Goal: Task Accomplishment & Management: Complete application form

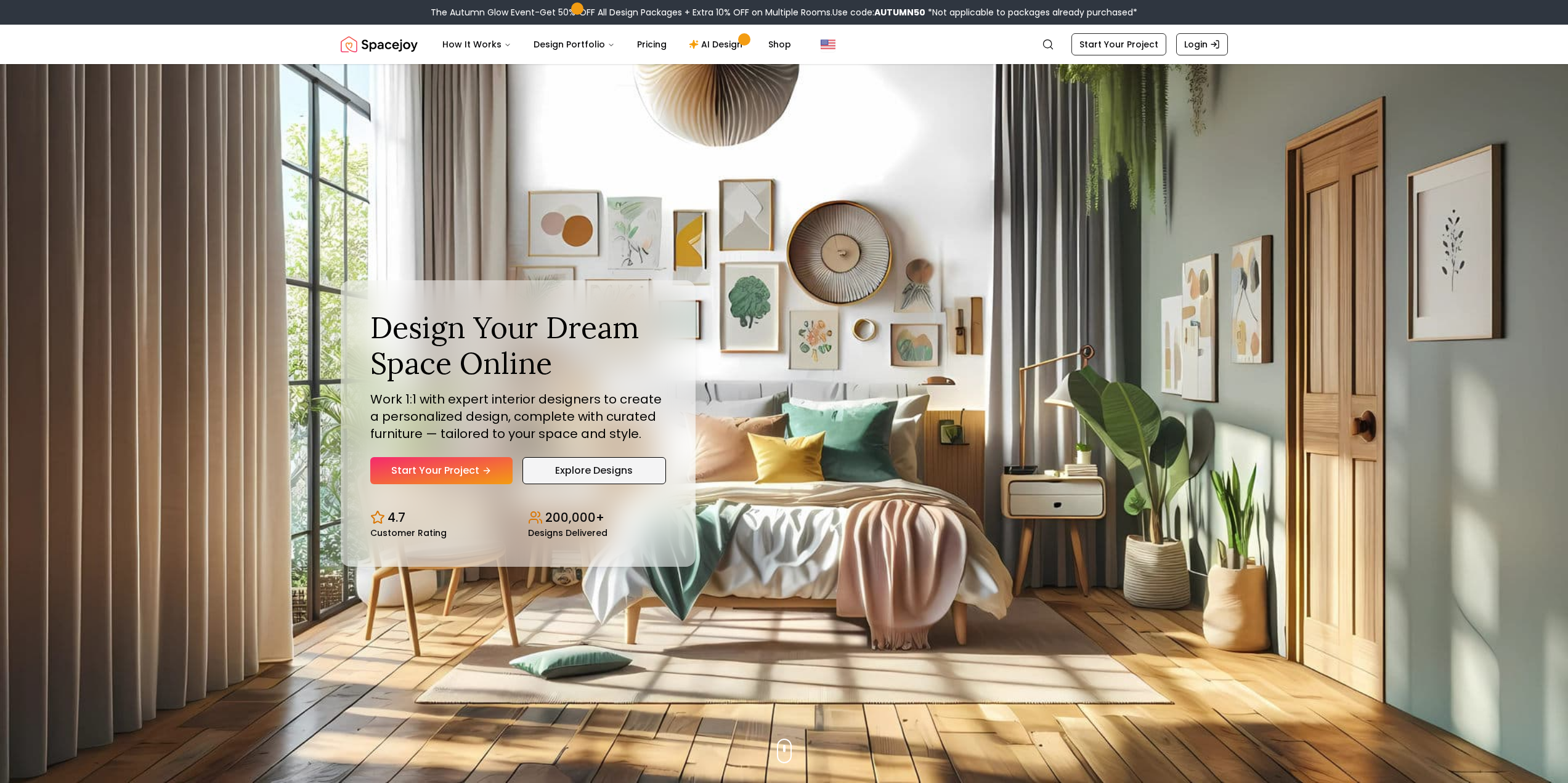
click at [534, 467] on link "Explore Designs" at bounding box center [594, 471] width 144 height 27
click at [432, 469] on link "Start Your Project" at bounding box center [441, 471] width 142 height 27
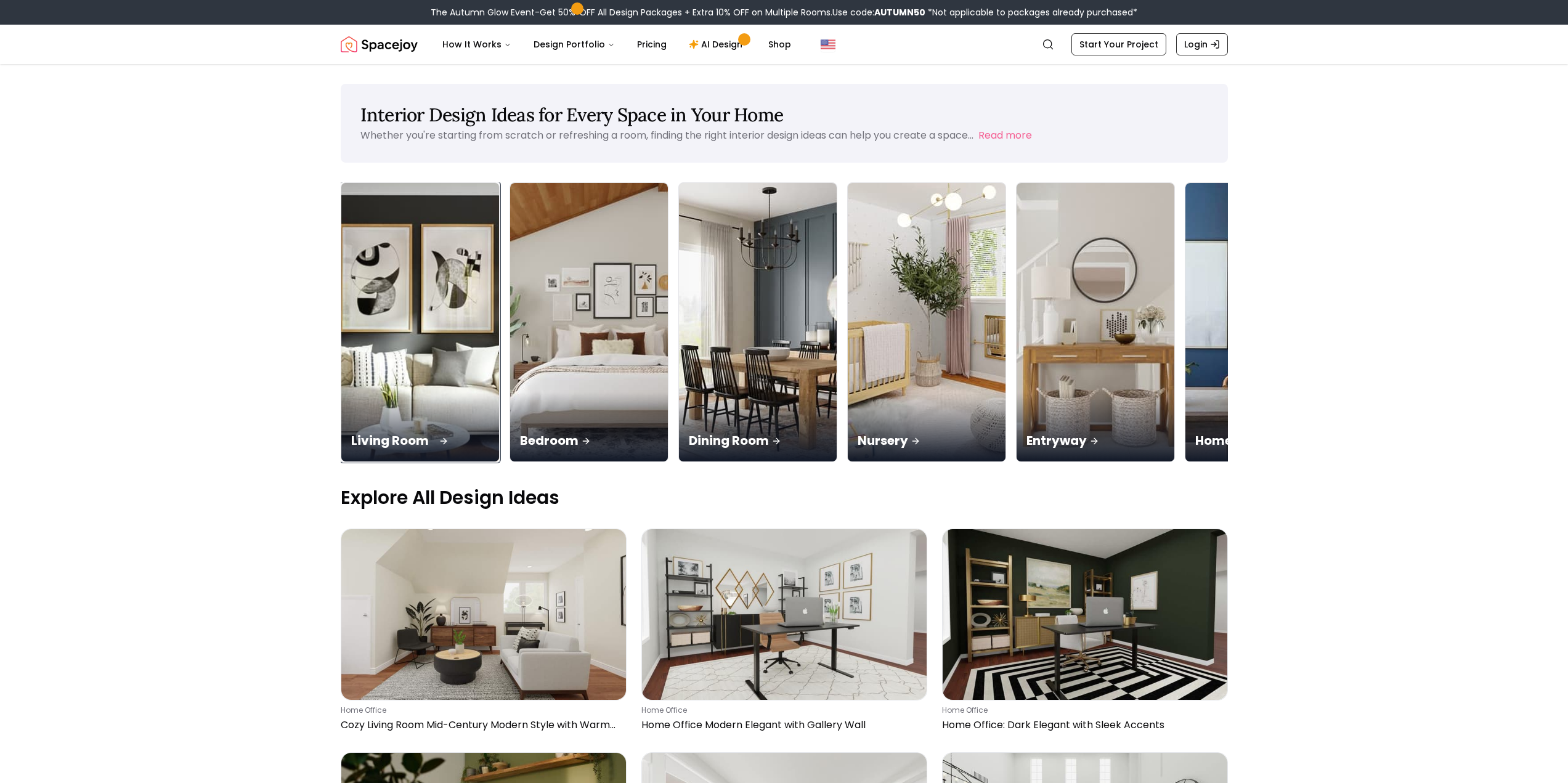
click at [464, 385] on img at bounding box center [420, 323] width 166 height 293
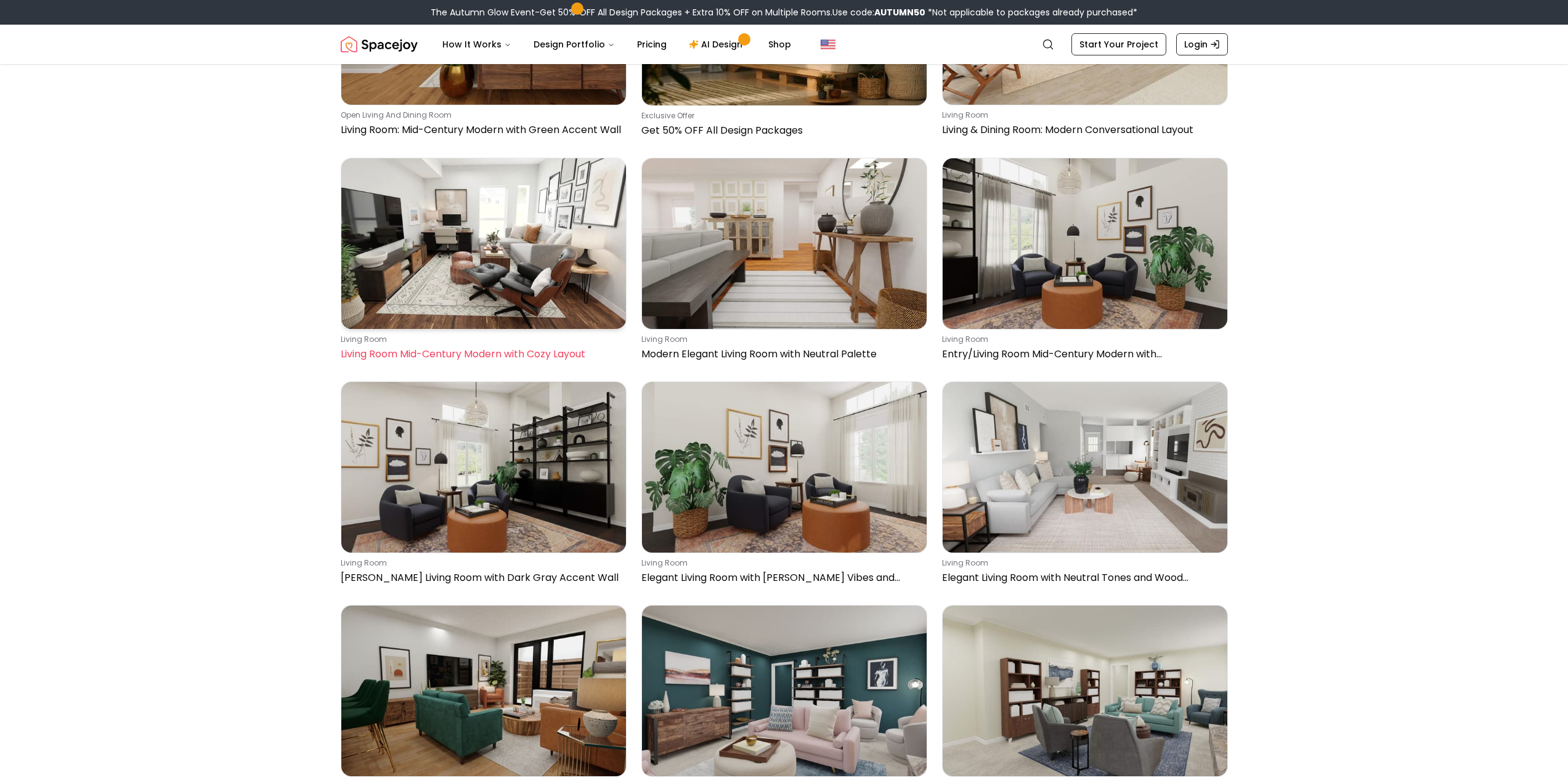
scroll to position [1232, 0]
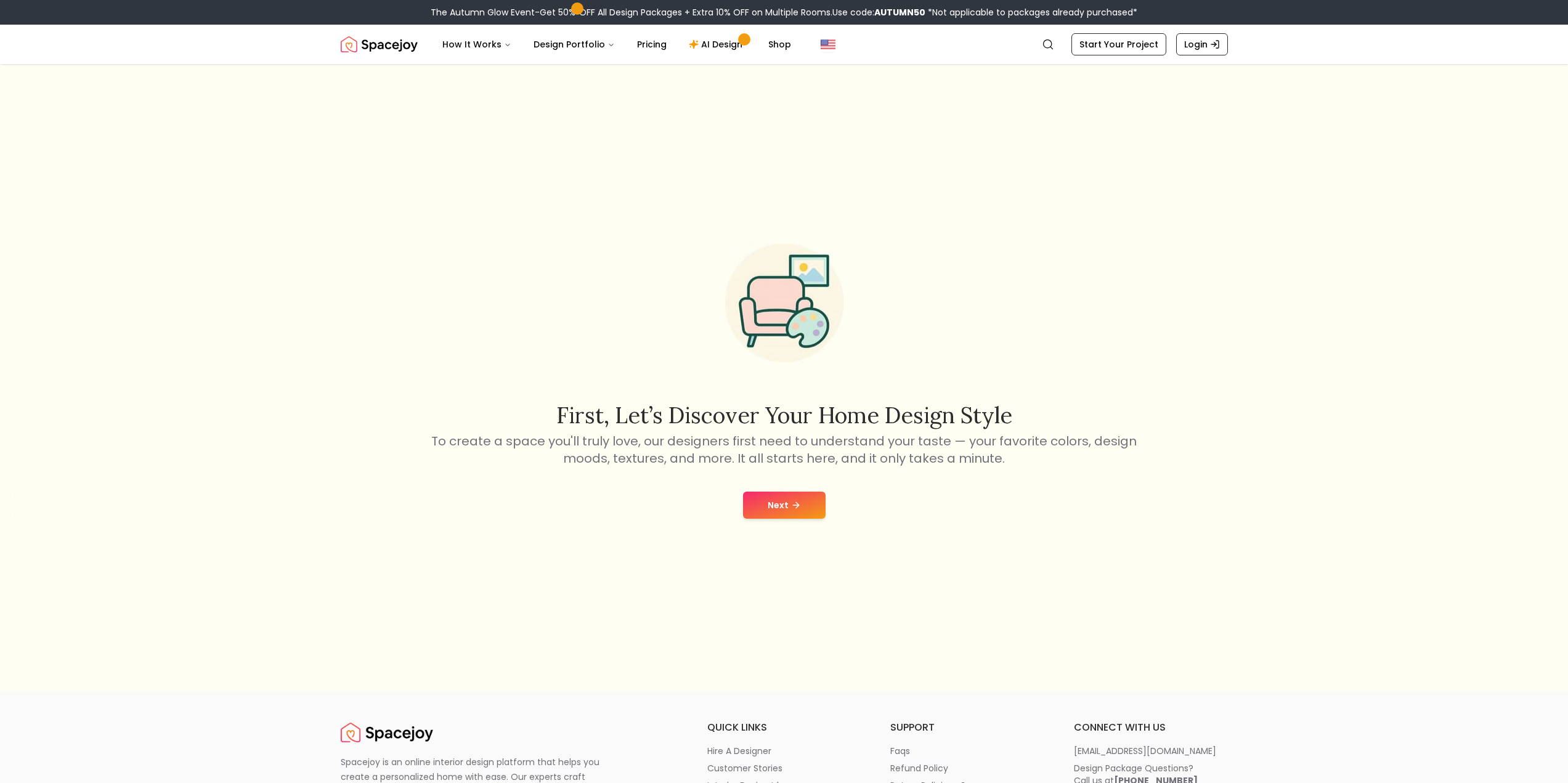
click at [776, 504] on button "Next" at bounding box center [784, 505] width 83 height 27
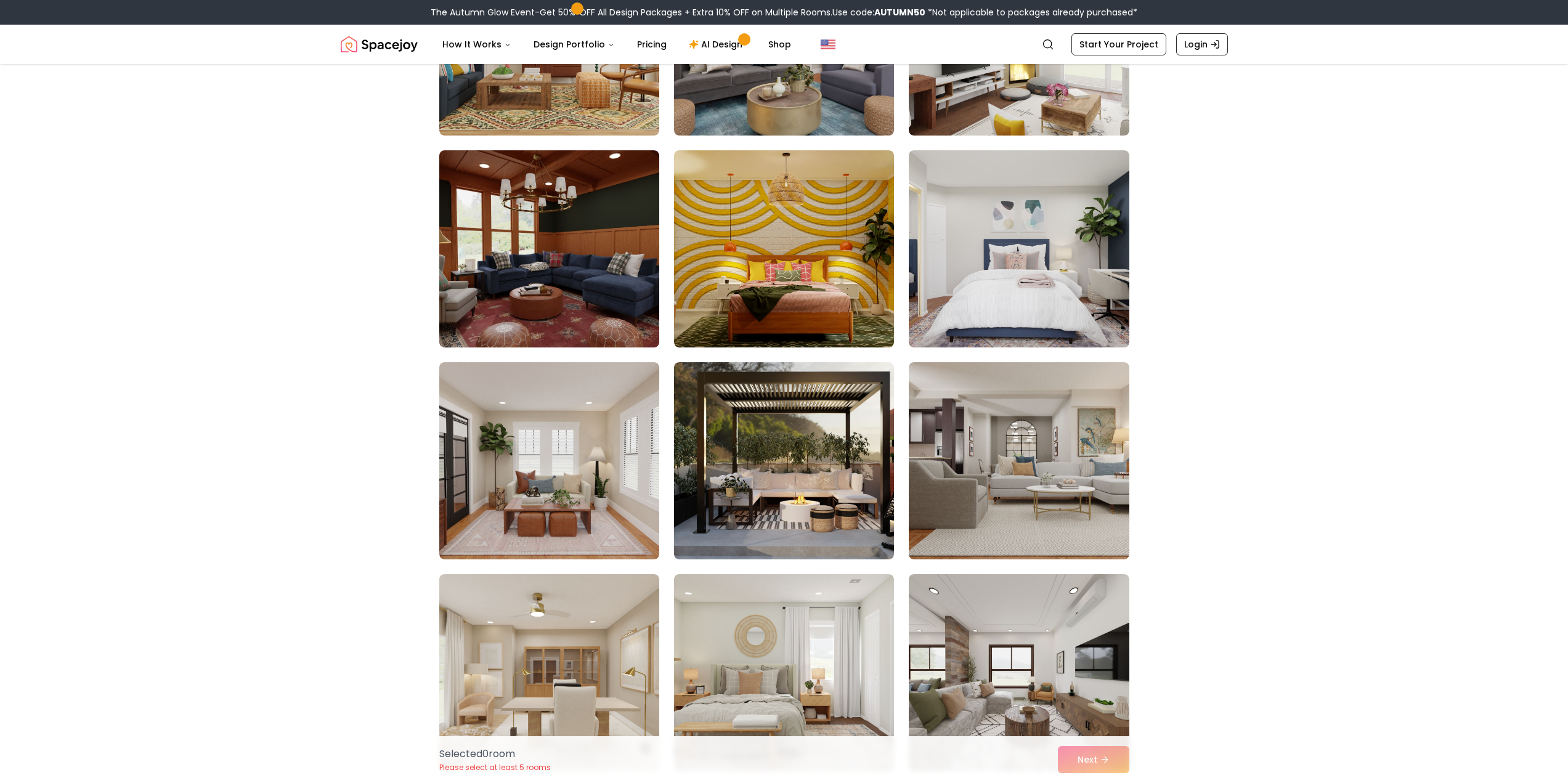
scroll to position [3019, 0]
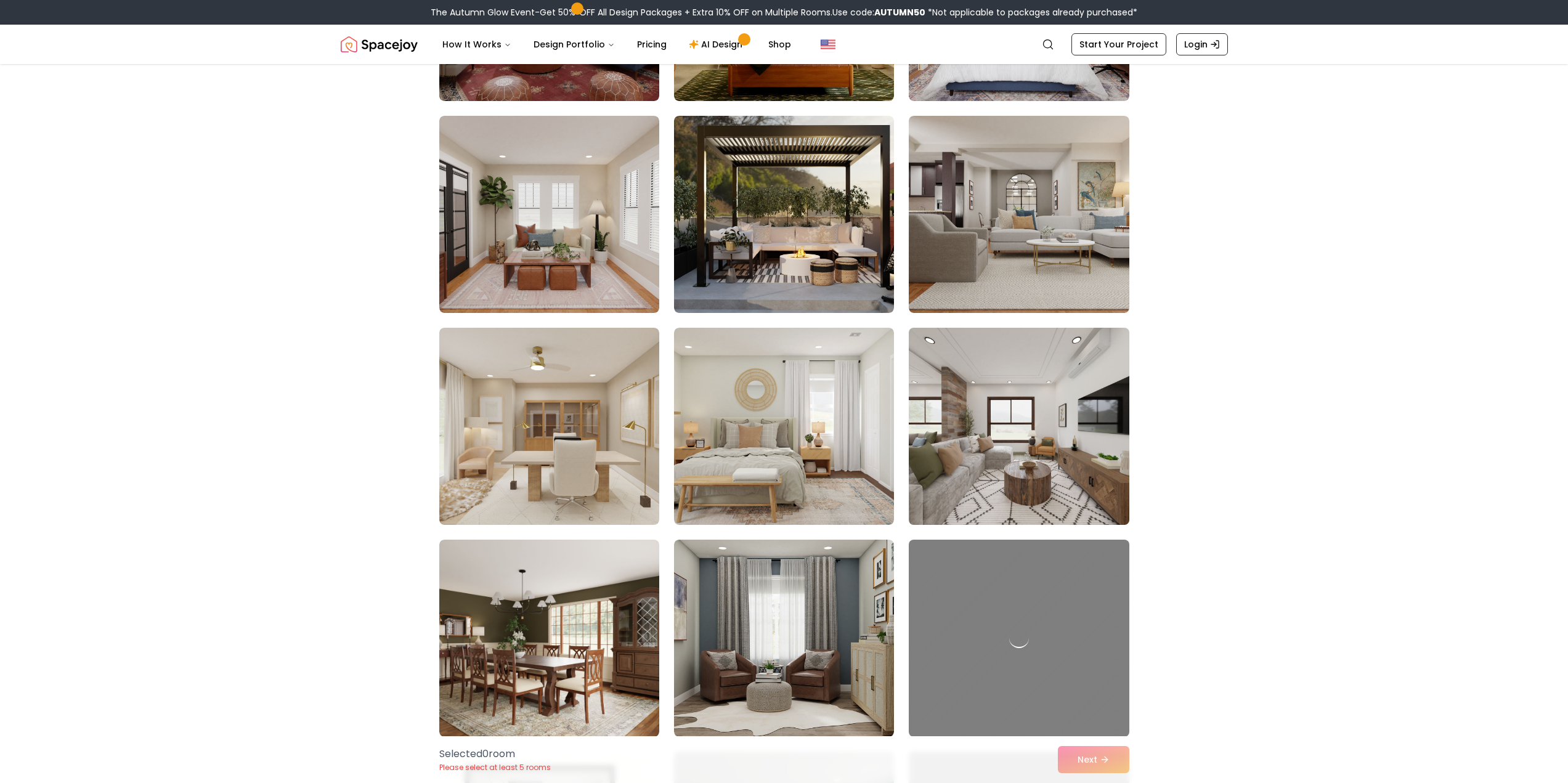
click at [987, 404] on img at bounding box center [1019, 426] width 231 height 207
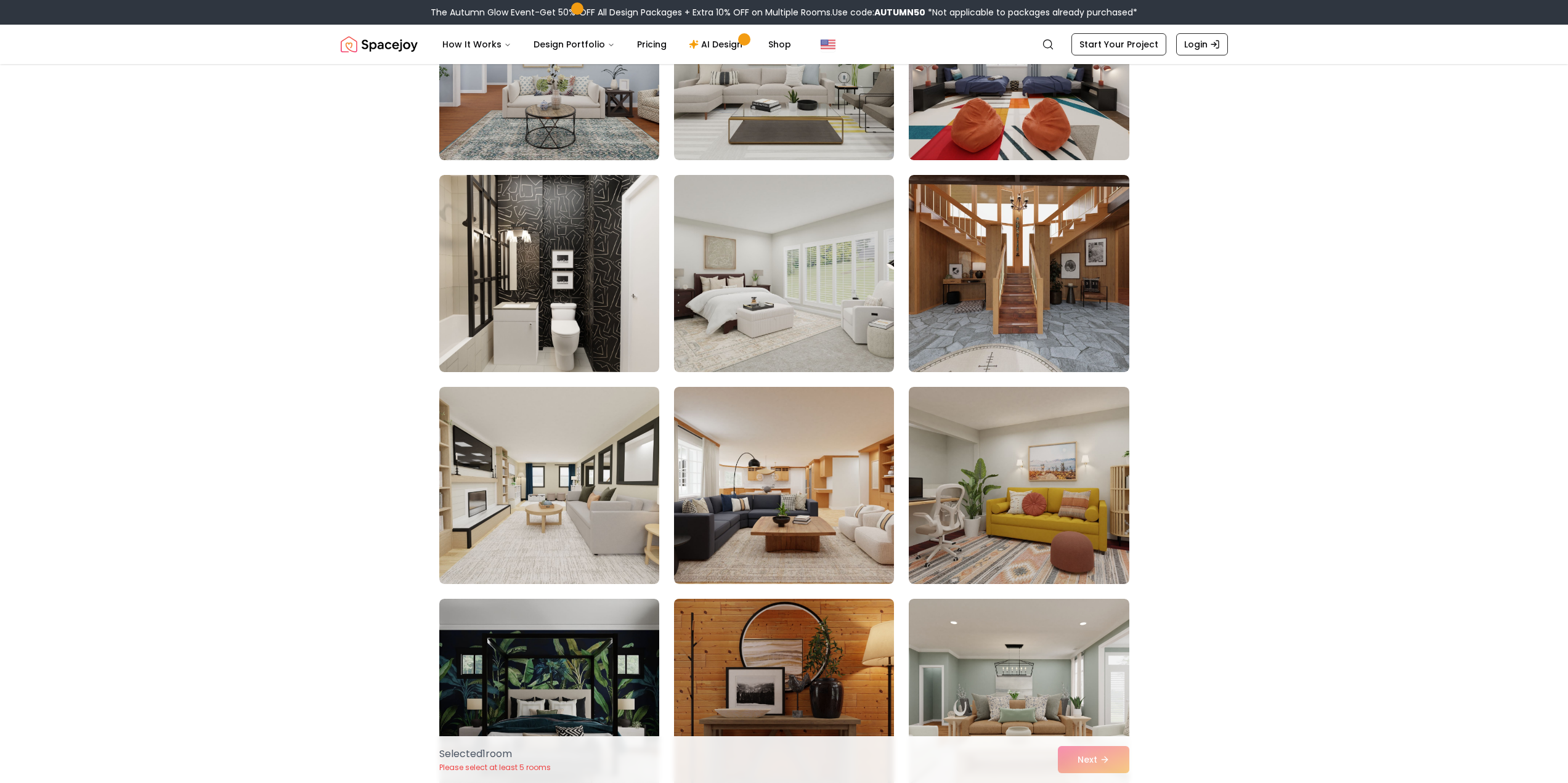
scroll to position [5175, 0]
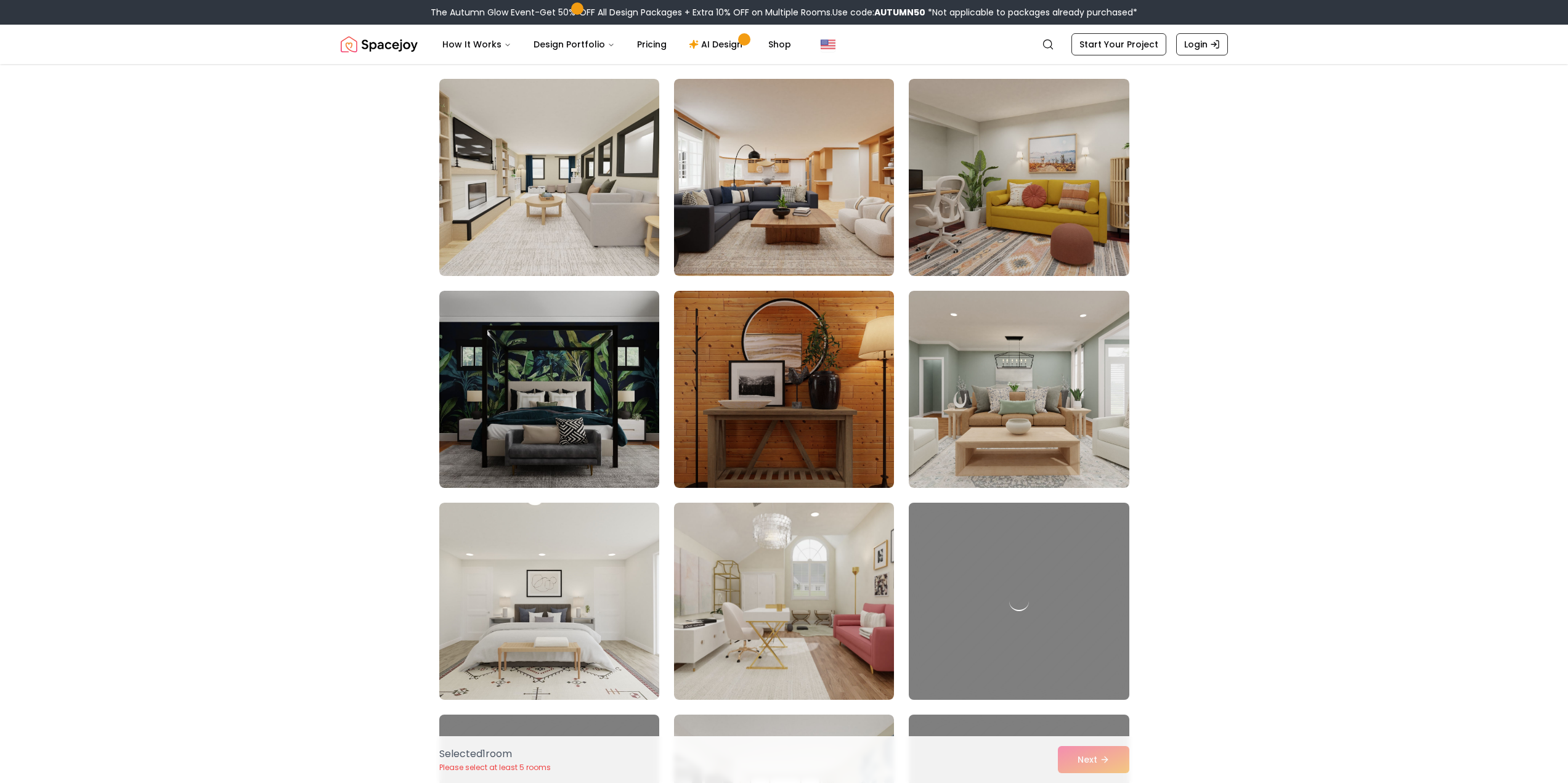
click at [1094, 753] on div "Selected 1 room Please select at least 5 rooms Next" at bounding box center [784, 759] width 710 height 47
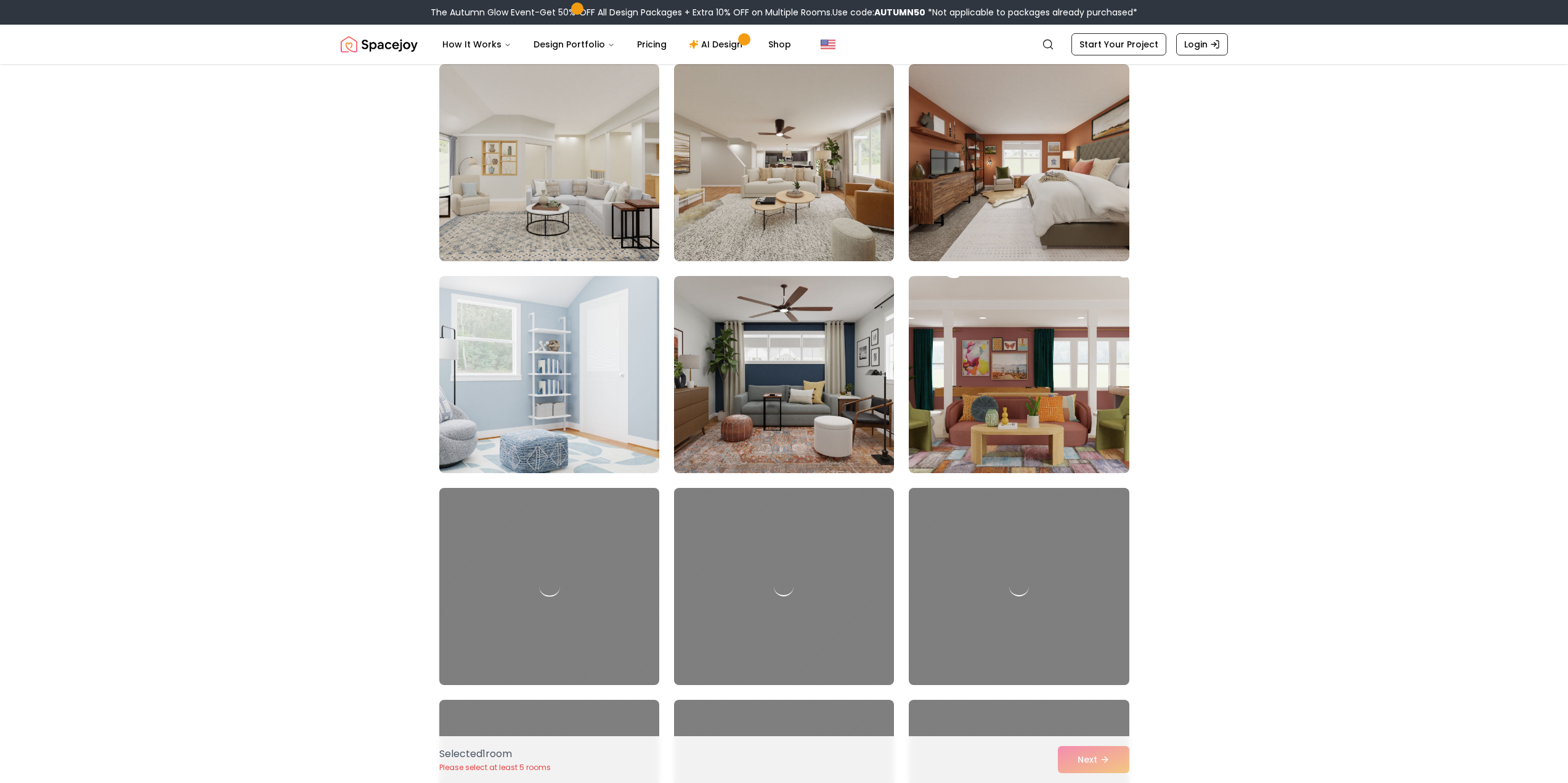
scroll to position [6345, 0]
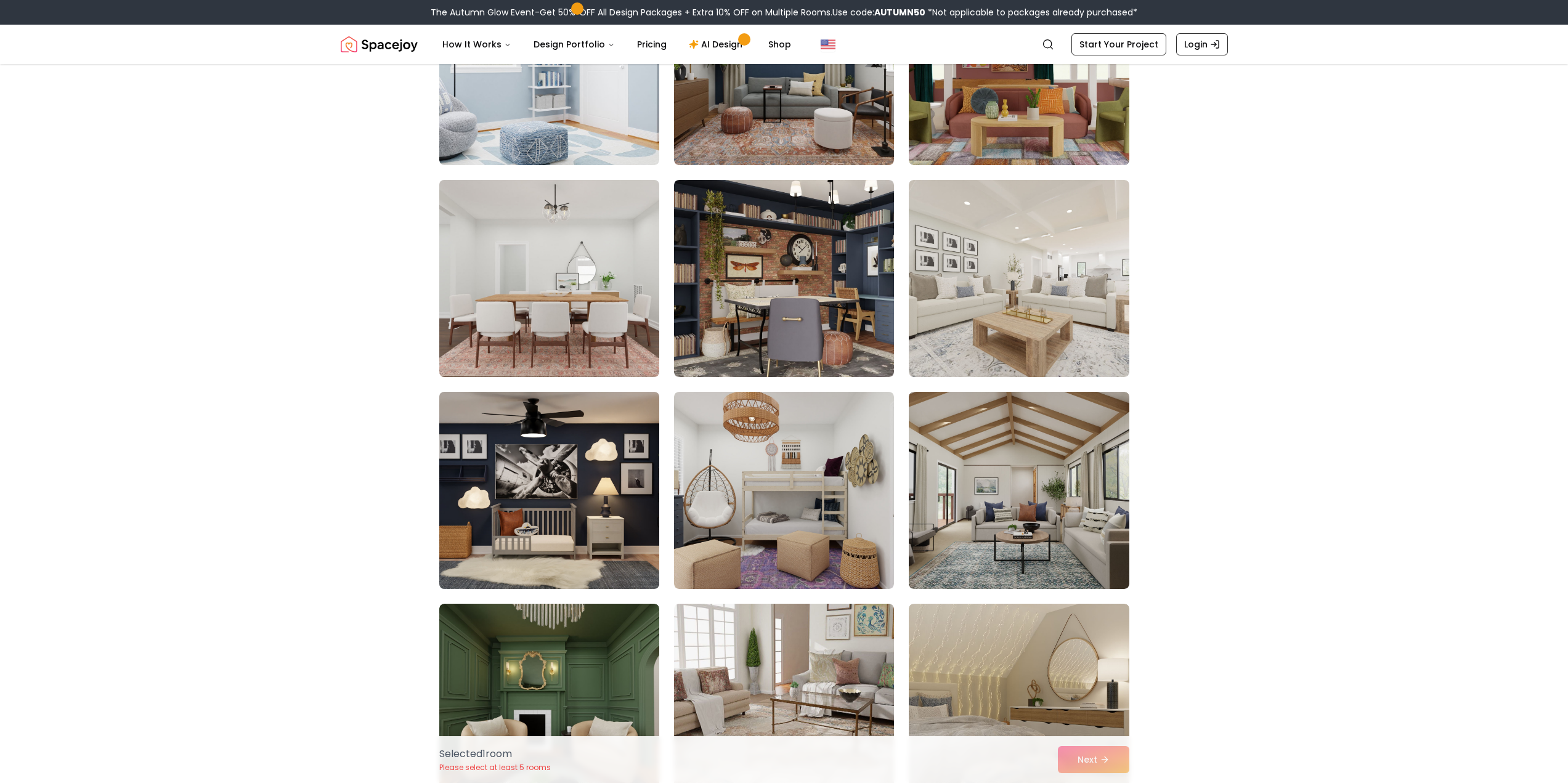
click at [611, 505] on img at bounding box center [549, 490] width 231 height 207
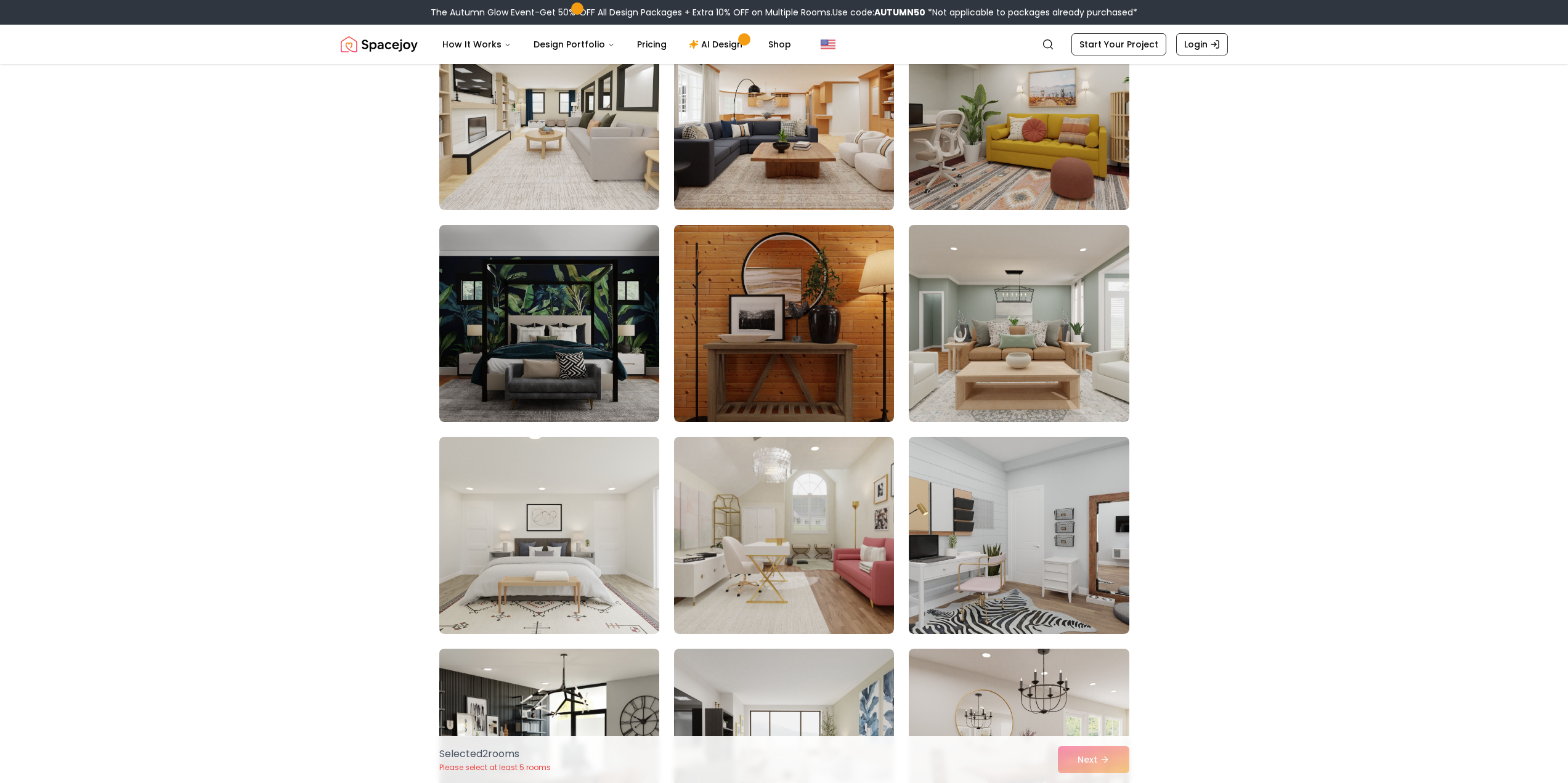
scroll to position [5052, 0]
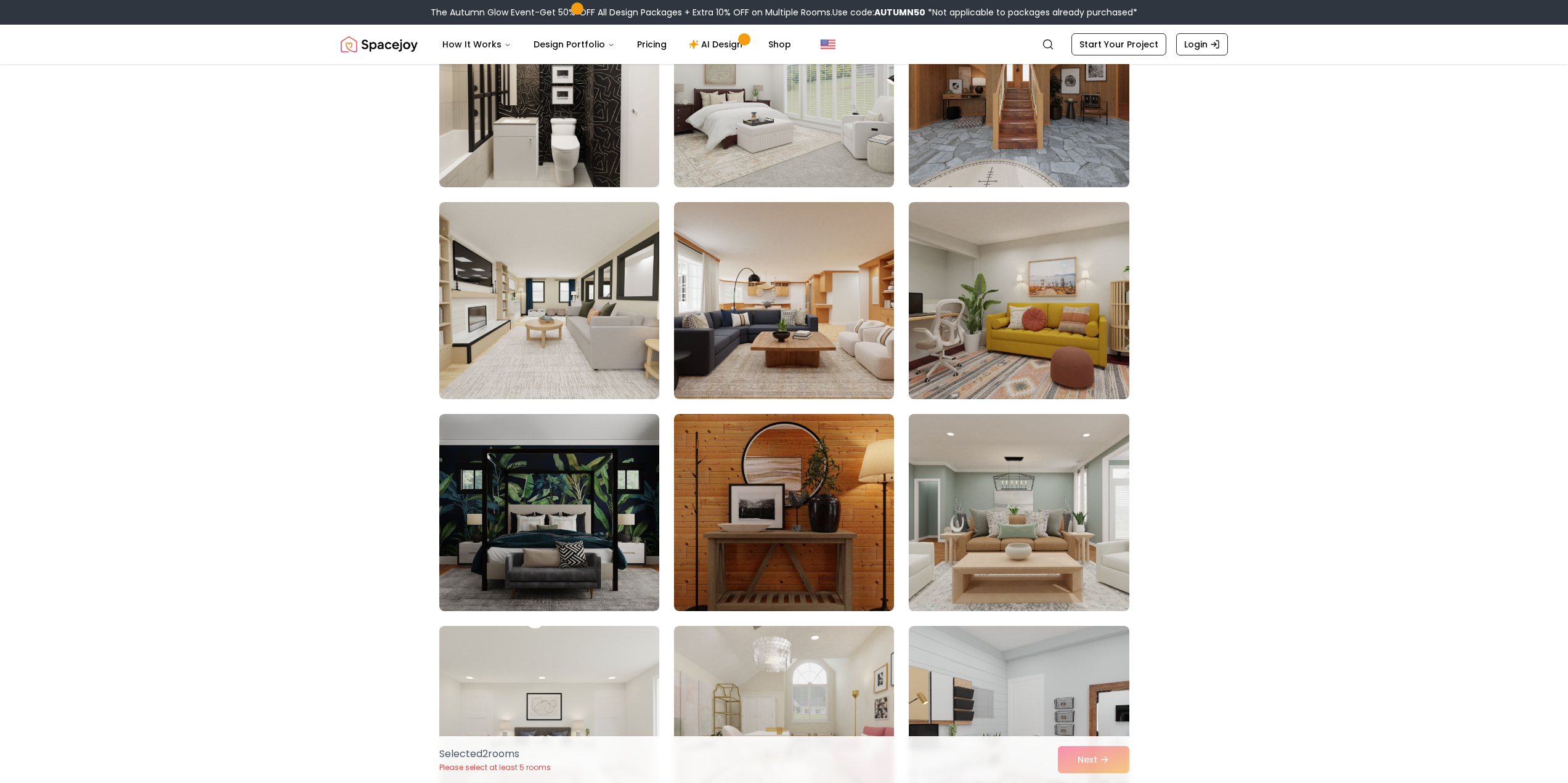
click at [1018, 523] on img at bounding box center [1019, 512] width 231 height 207
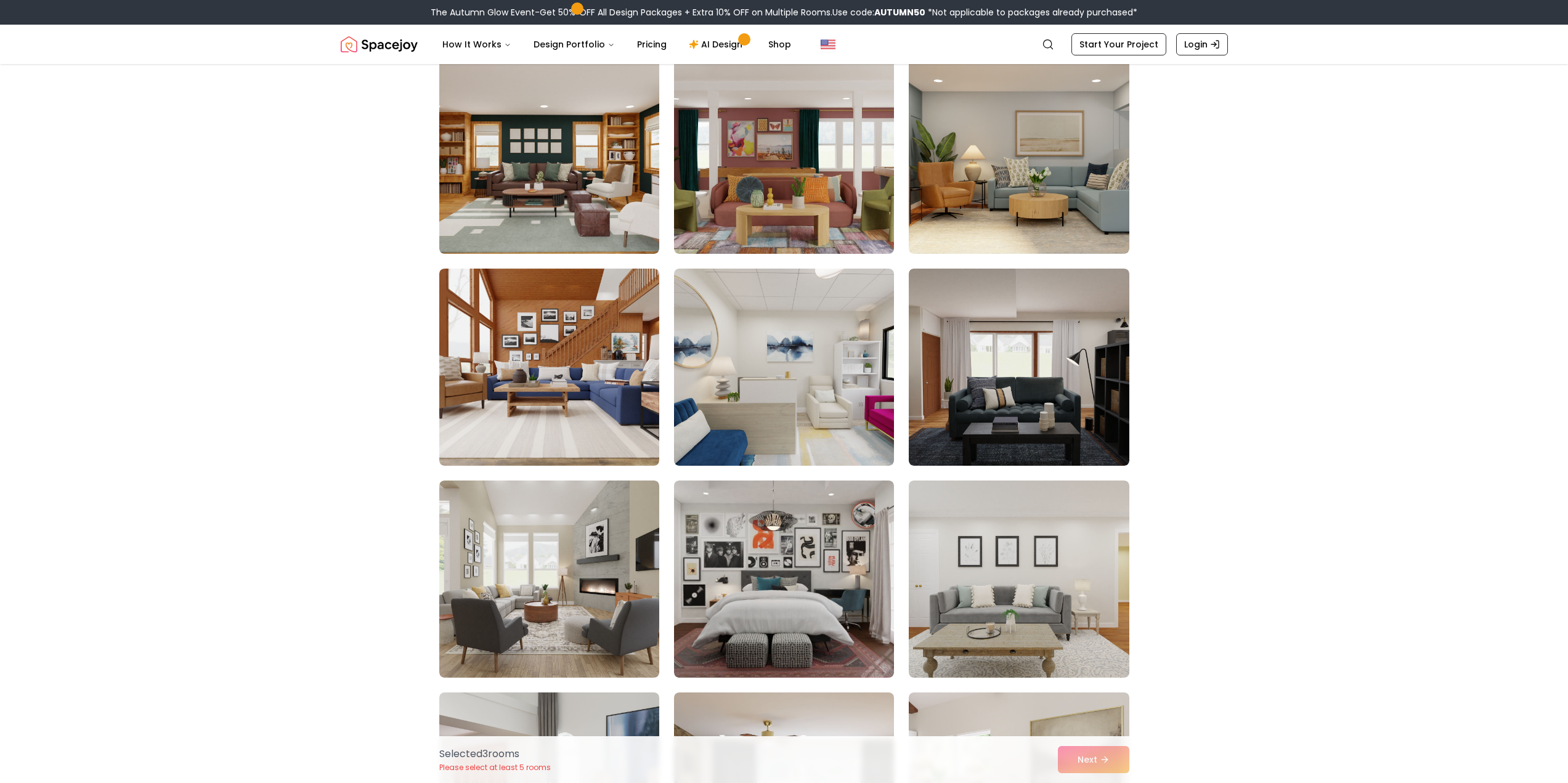
scroll to position [1417, 0]
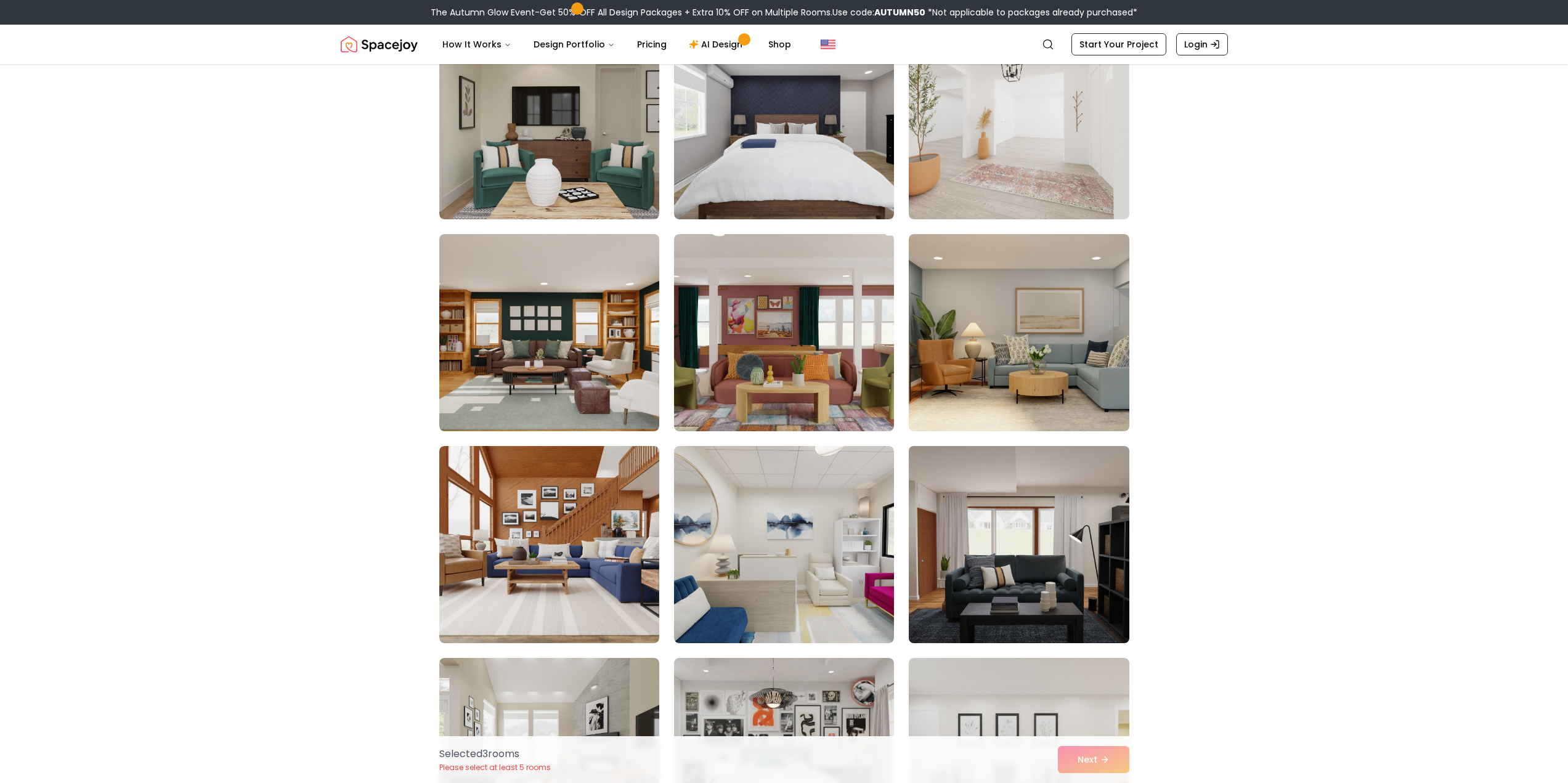
click at [993, 538] on img at bounding box center [1019, 544] width 231 height 207
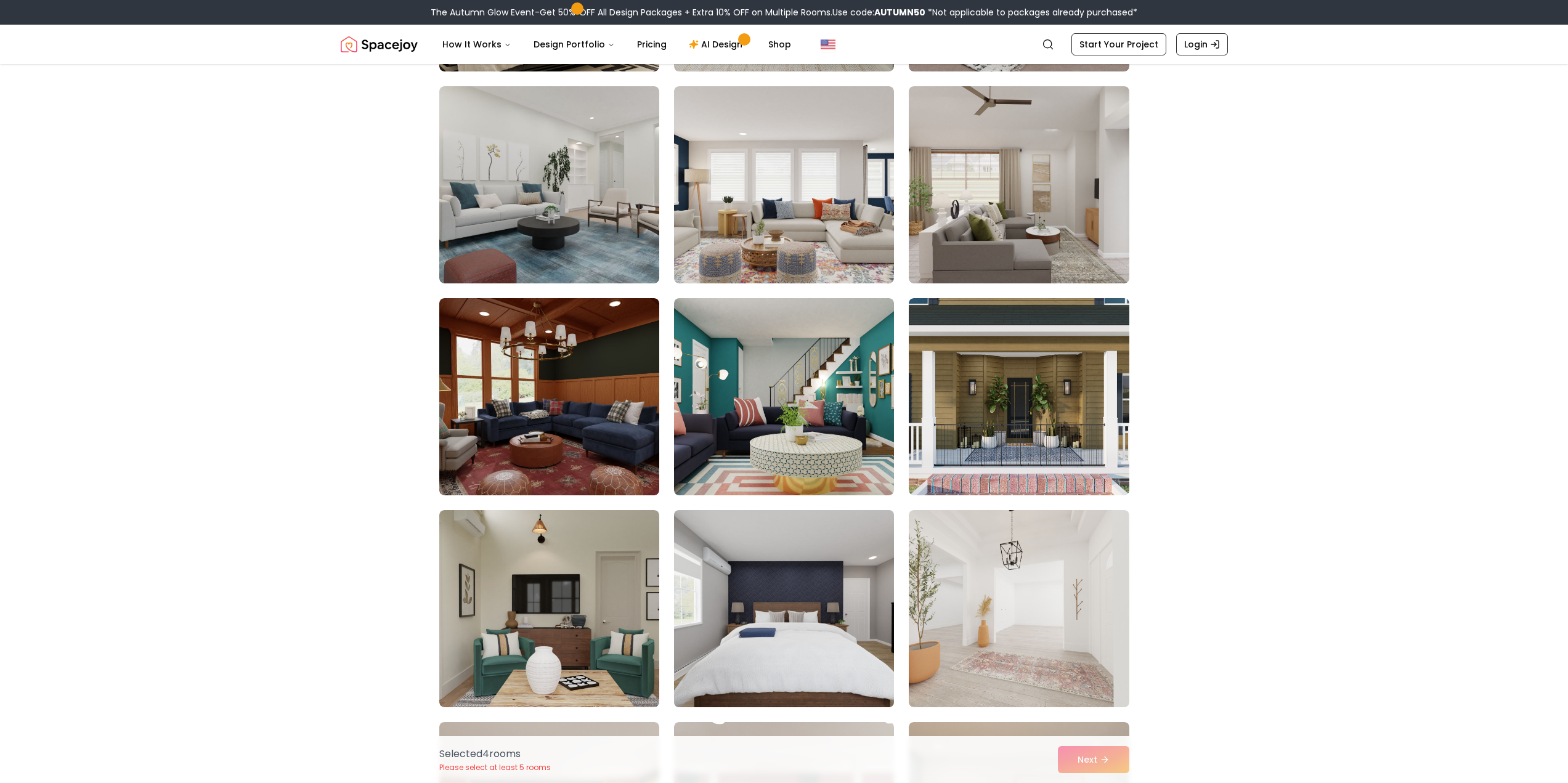
scroll to position [801, 0]
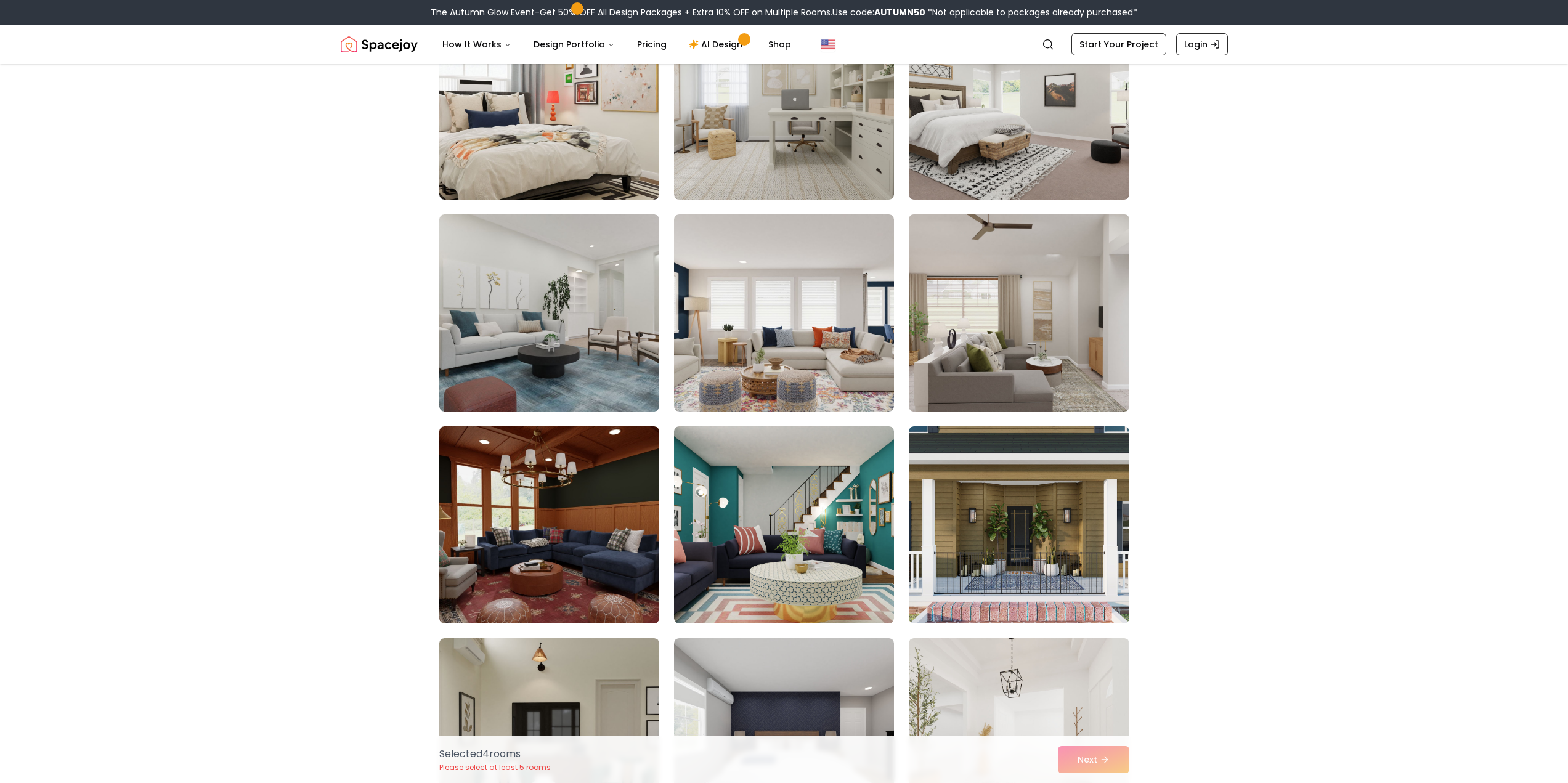
click at [1049, 316] on img at bounding box center [1019, 313] width 231 height 207
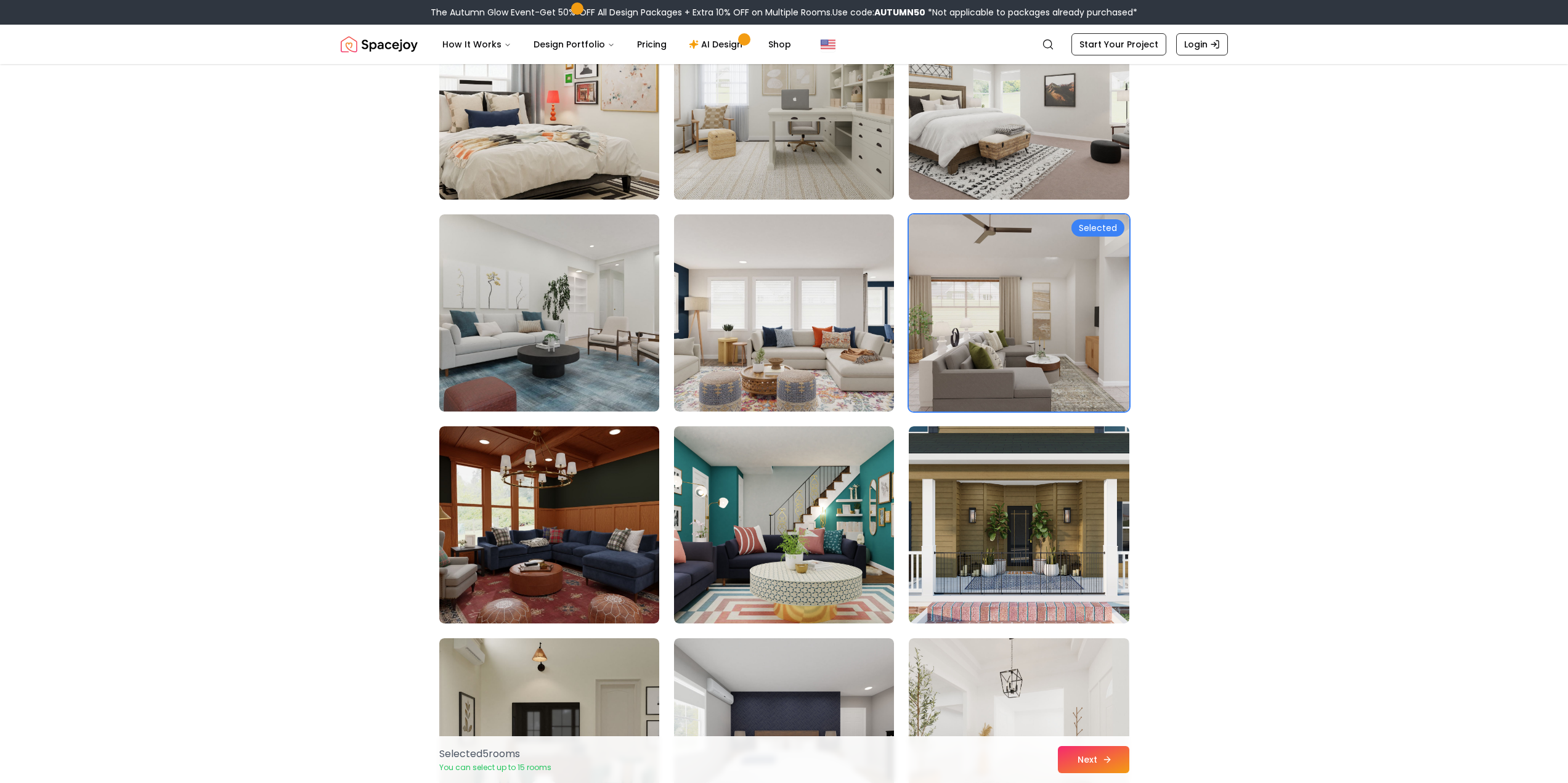
click at [1090, 761] on button "Next" at bounding box center [1093, 760] width 71 height 27
